Goal: Navigation & Orientation: Find specific page/section

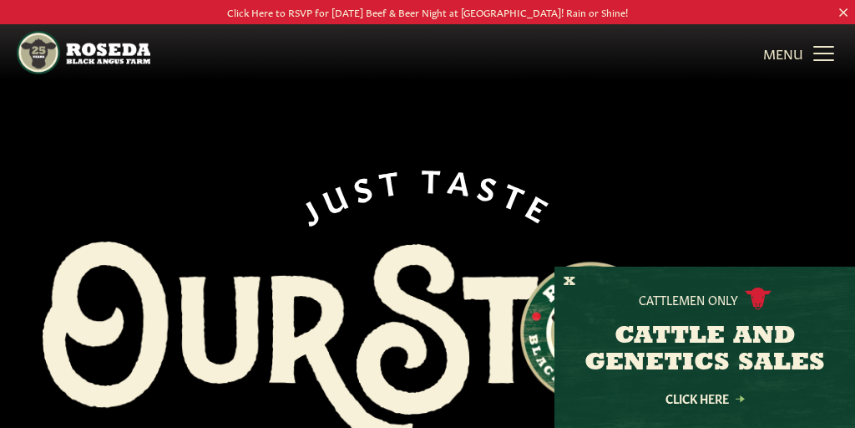
click at [802, 34] on nav "The Farm Our Story Meet The Team Sustainability Our Beef Know Your Beef Where T…" at bounding box center [427, 52] width 821 height 57
click at [813, 55] on link "MENU CLOSE" at bounding box center [800, 52] width 75 height 33
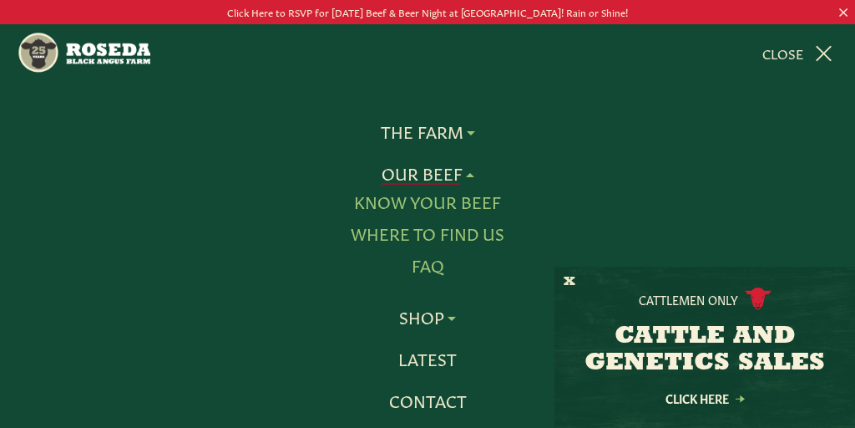
click at [467, 234] on link "Where To Find Us" at bounding box center [428, 234] width 154 height 22
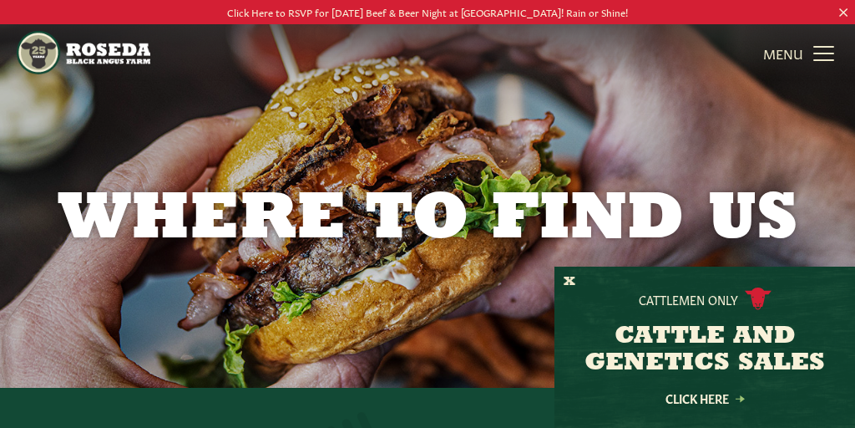
click at [825, 52] on link "MENU CLOSE" at bounding box center [800, 52] width 75 height 33
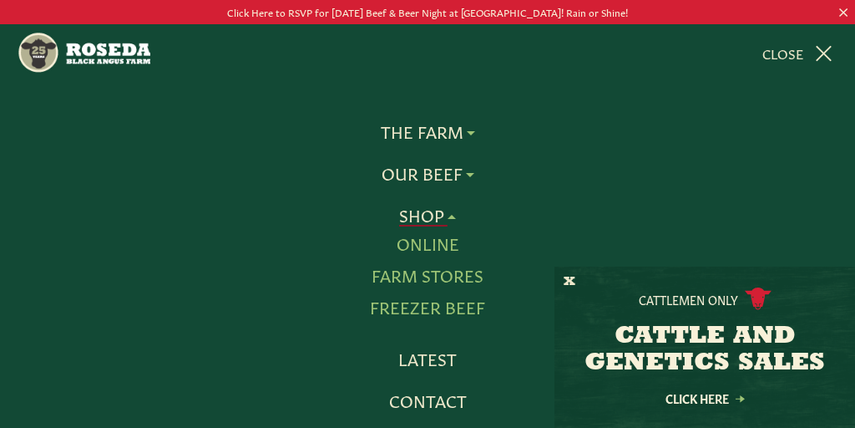
click at [475, 276] on link "Farm Stores" at bounding box center [428, 276] width 112 height 22
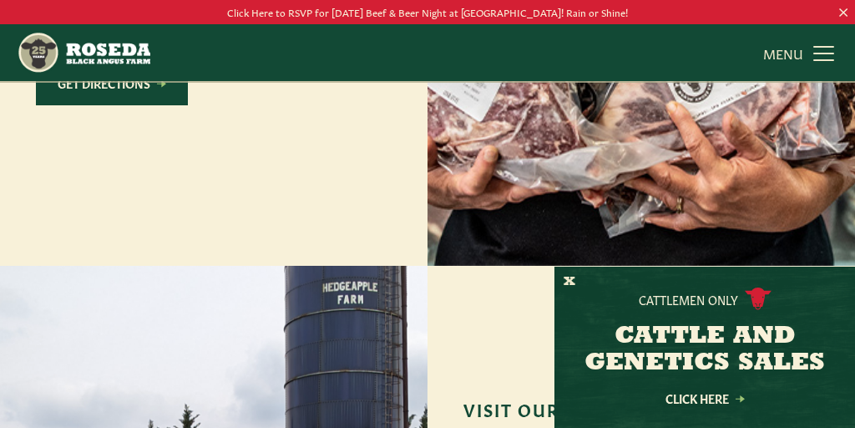
scroll to position [1244, 0]
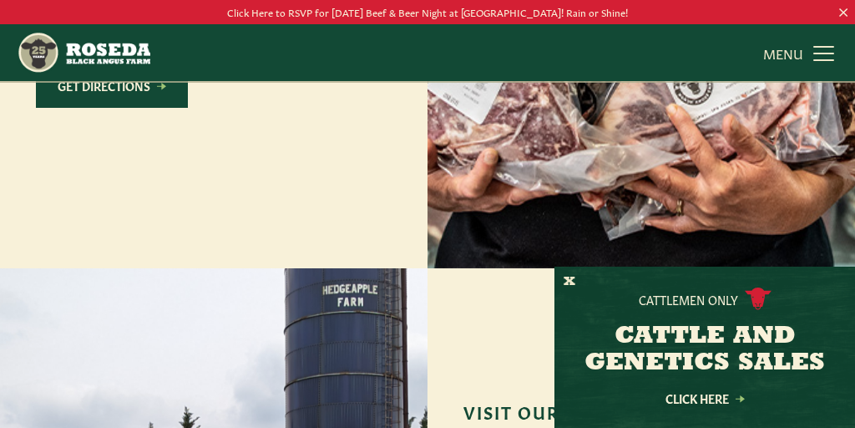
click at [114, 108] on link "Get Directions" at bounding box center [112, 85] width 152 height 44
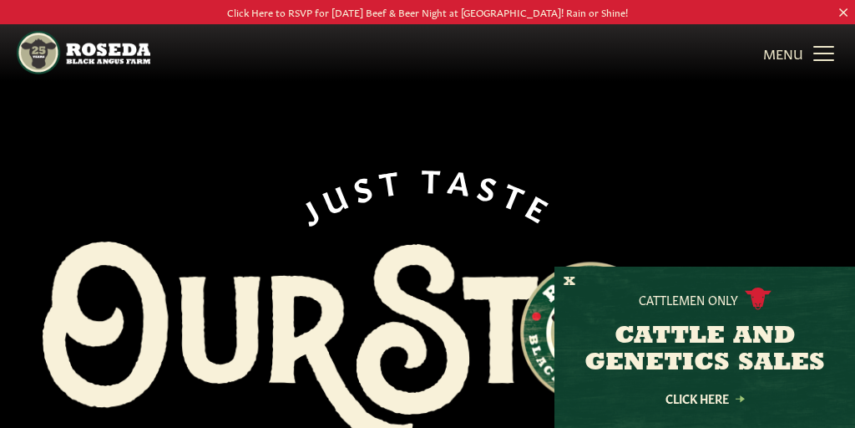
click at [817, 50] on link "MENU CLOSE" at bounding box center [800, 52] width 75 height 33
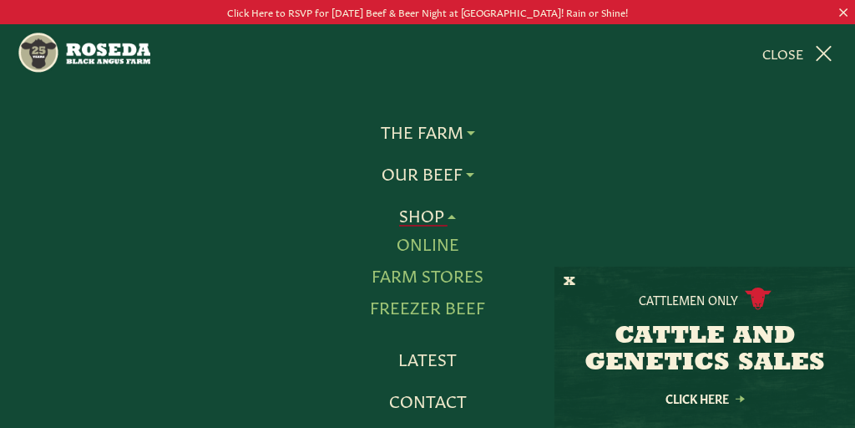
click at [446, 305] on link "Freezer Beef" at bounding box center [427, 307] width 115 height 22
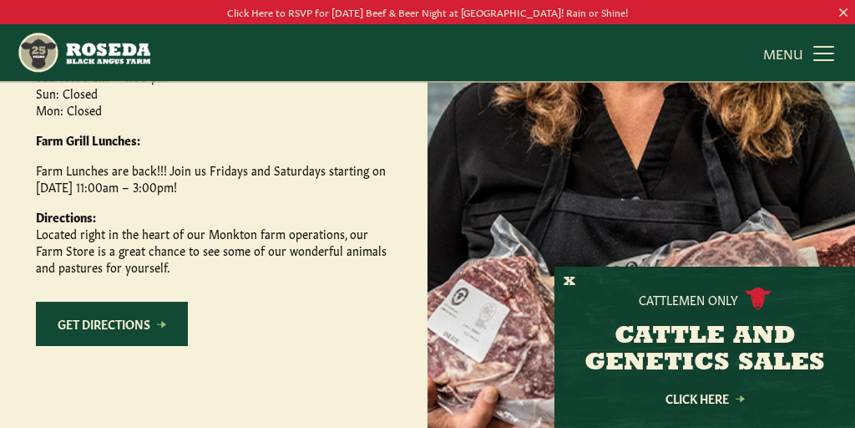
scroll to position [1006, 0]
click at [137, 346] on link "Get Directions" at bounding box center [112, 323] width 152 height 44
